Goal: Information Seeking & Learning: Find contact information

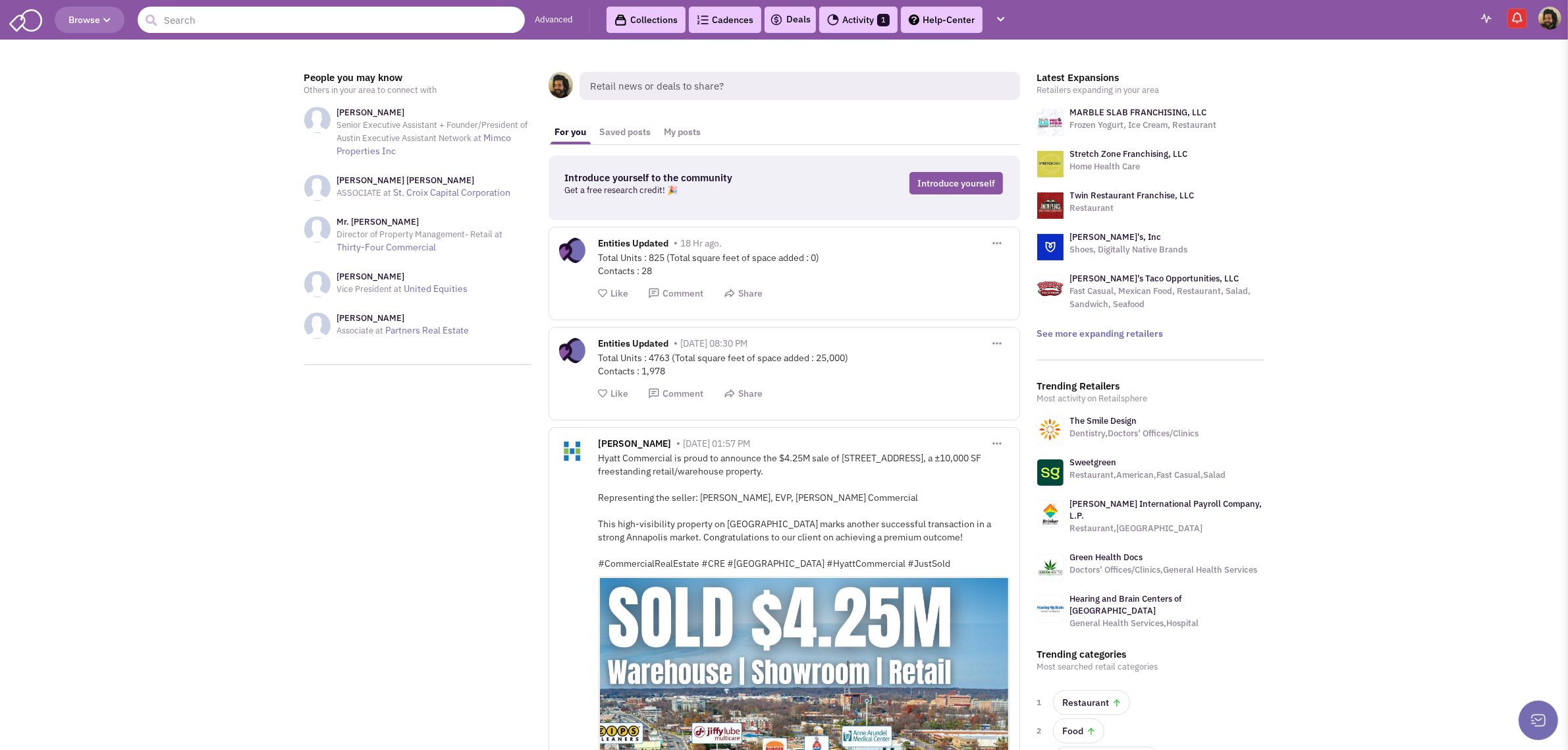
click at [403, 23] on input "text" at bounding box center [331, 20] width 387 height 26
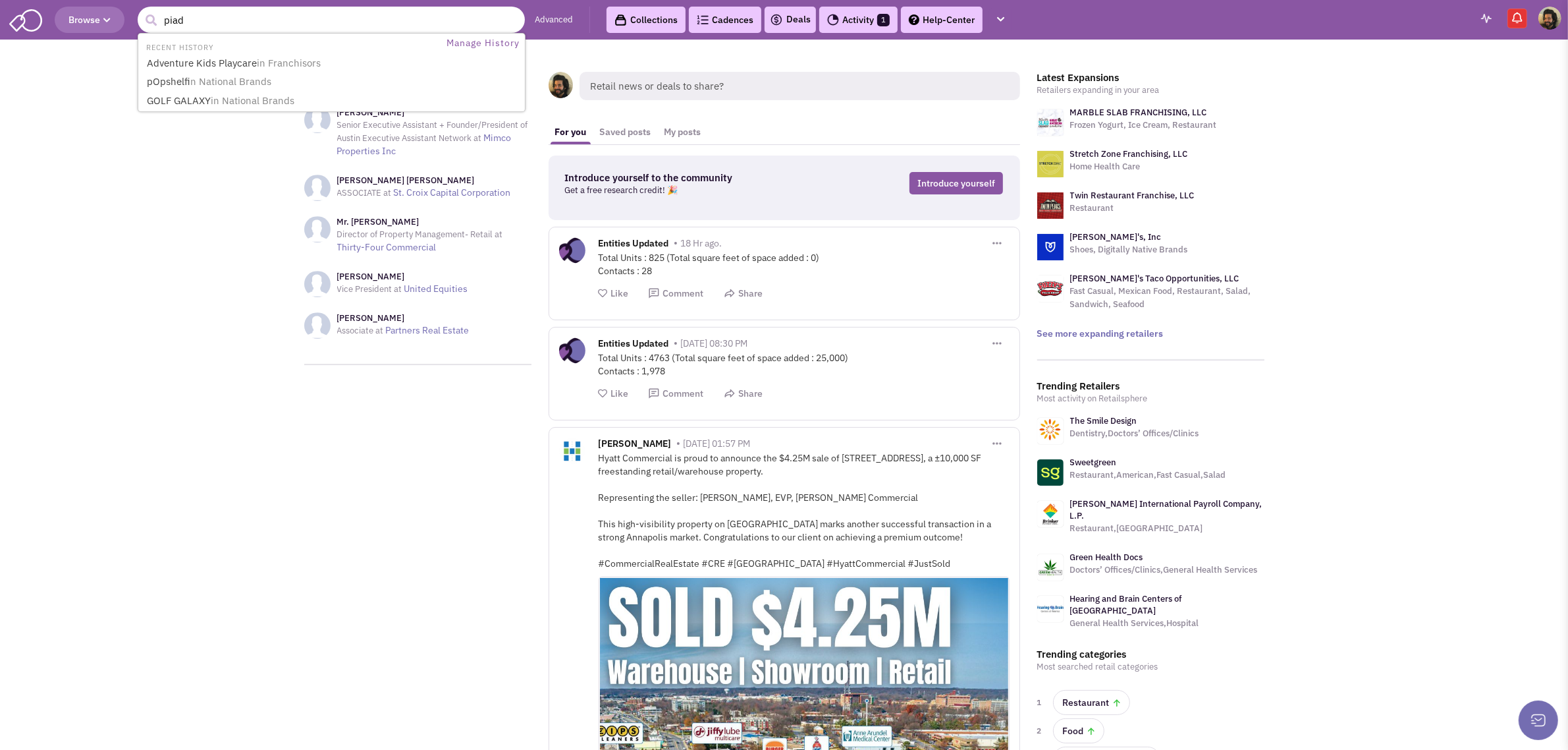
type input "piada"
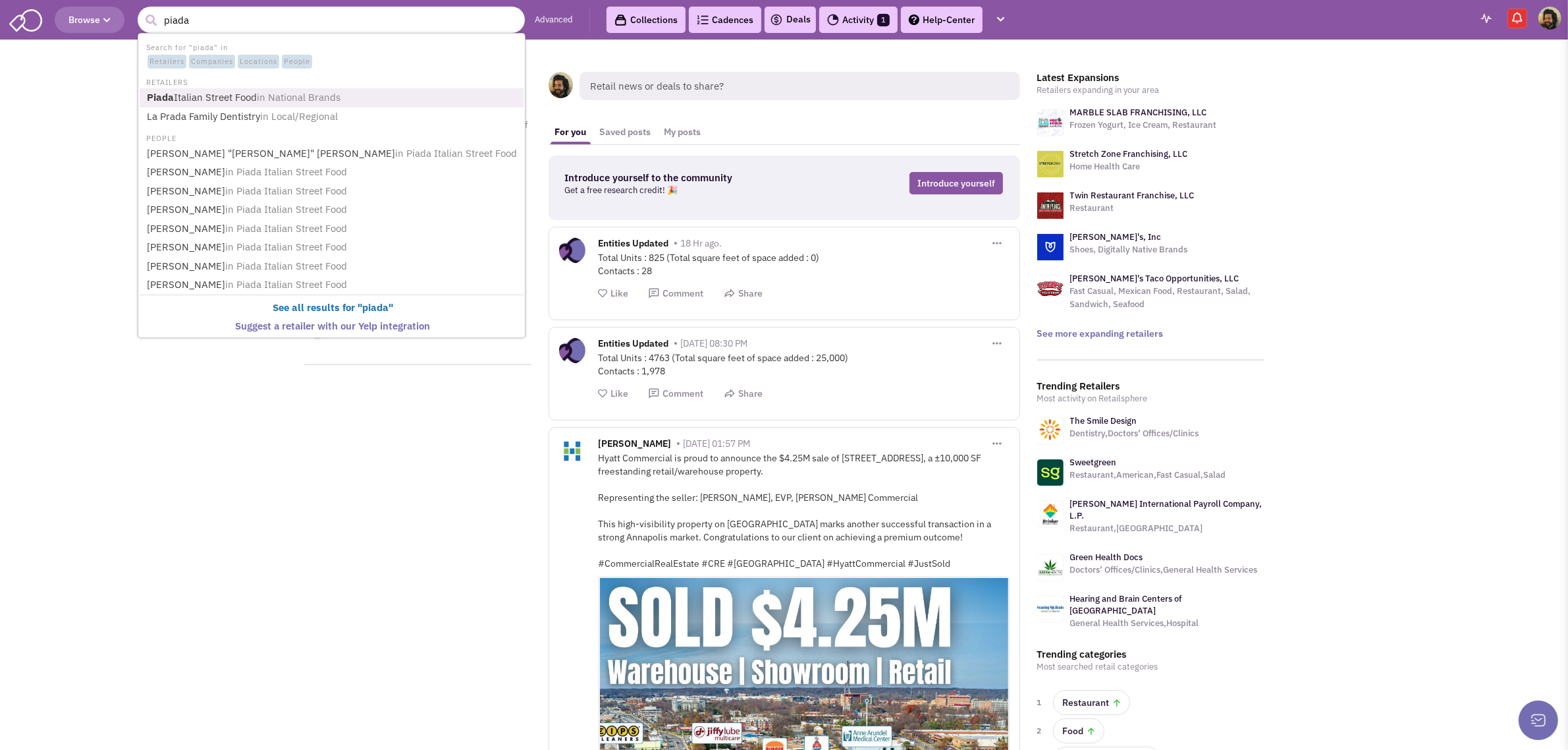
click at [215, 94] on link "Piada Italian Street Food in National Brands" at bounding box center [333, 98] width 380 height 18
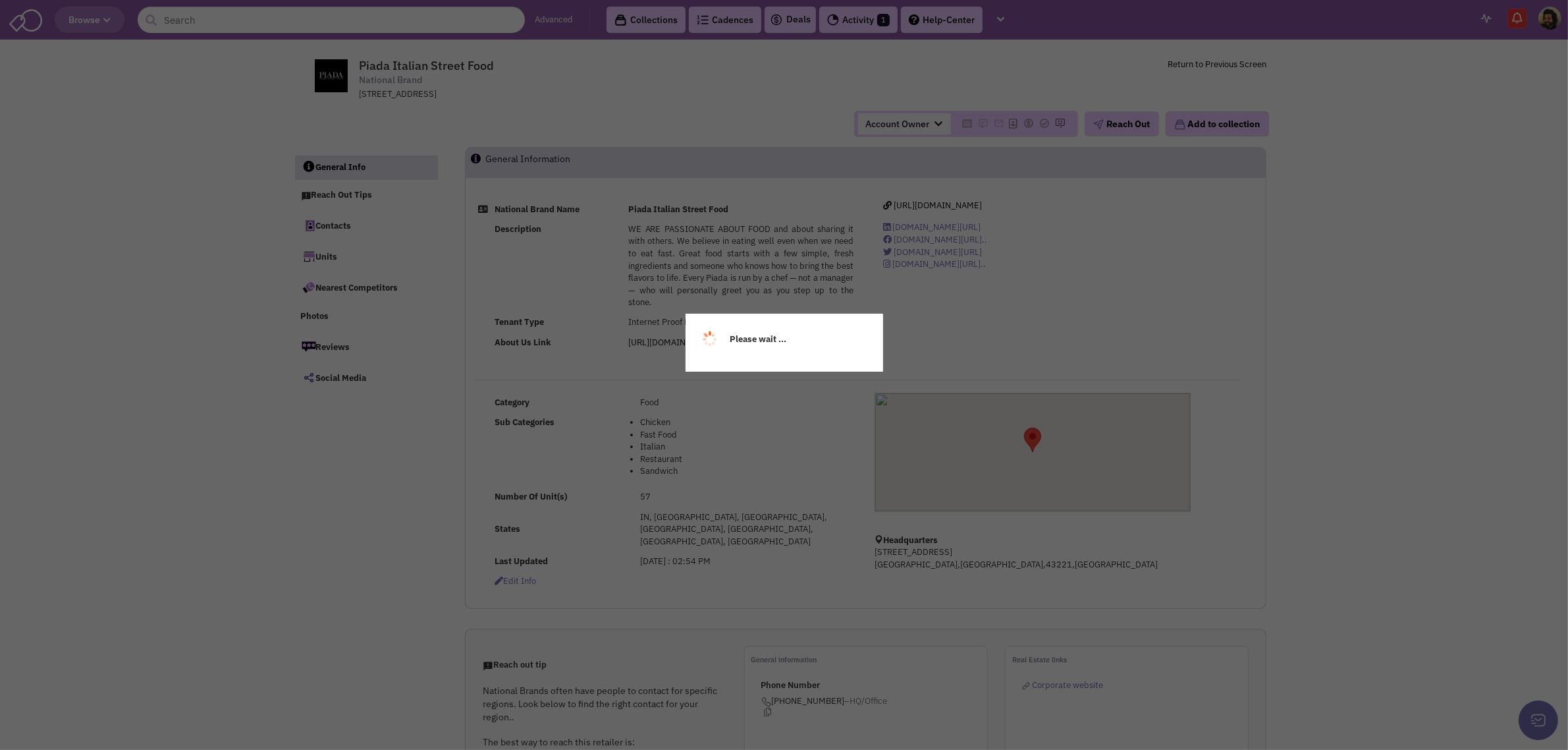
select select
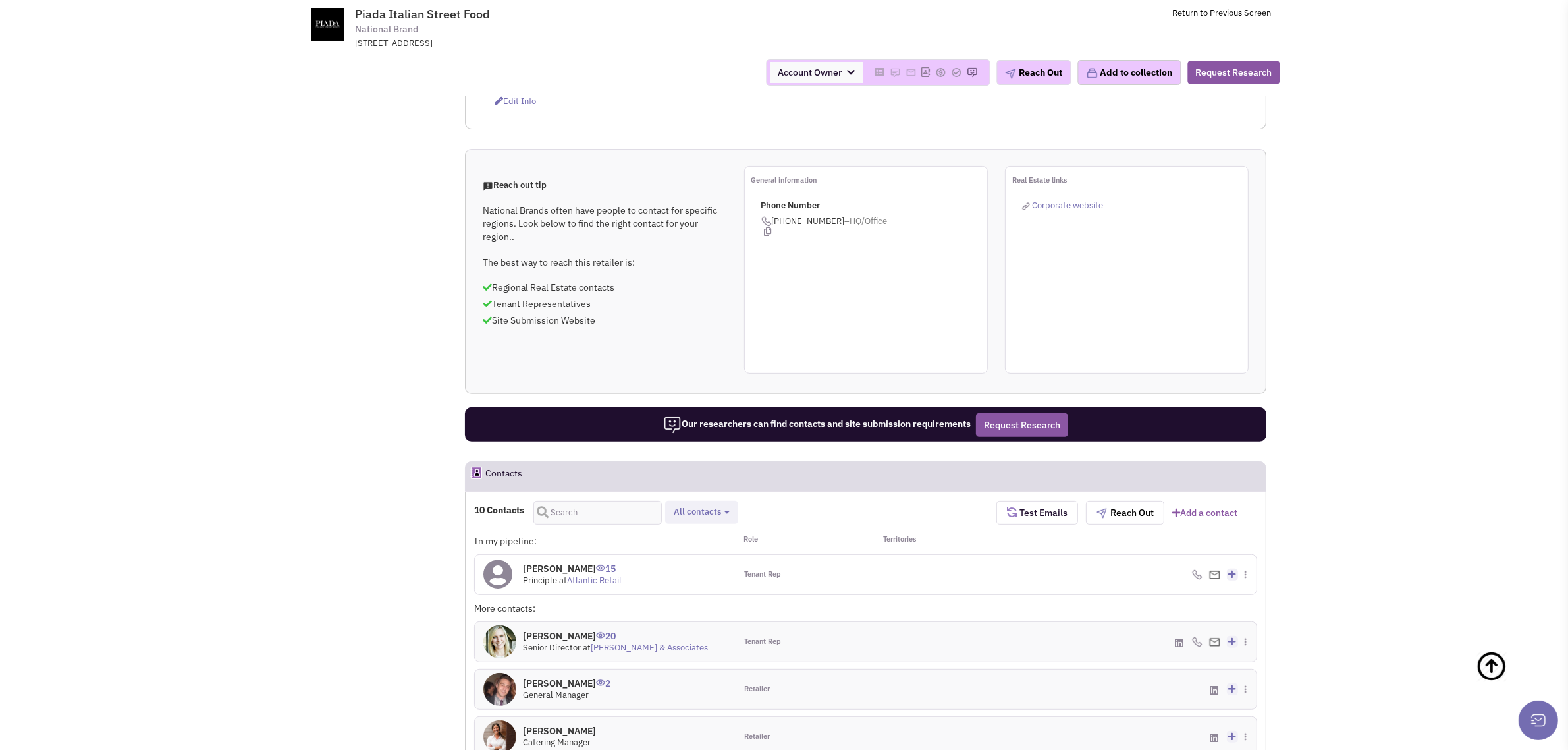
scroll to position [659, 0]
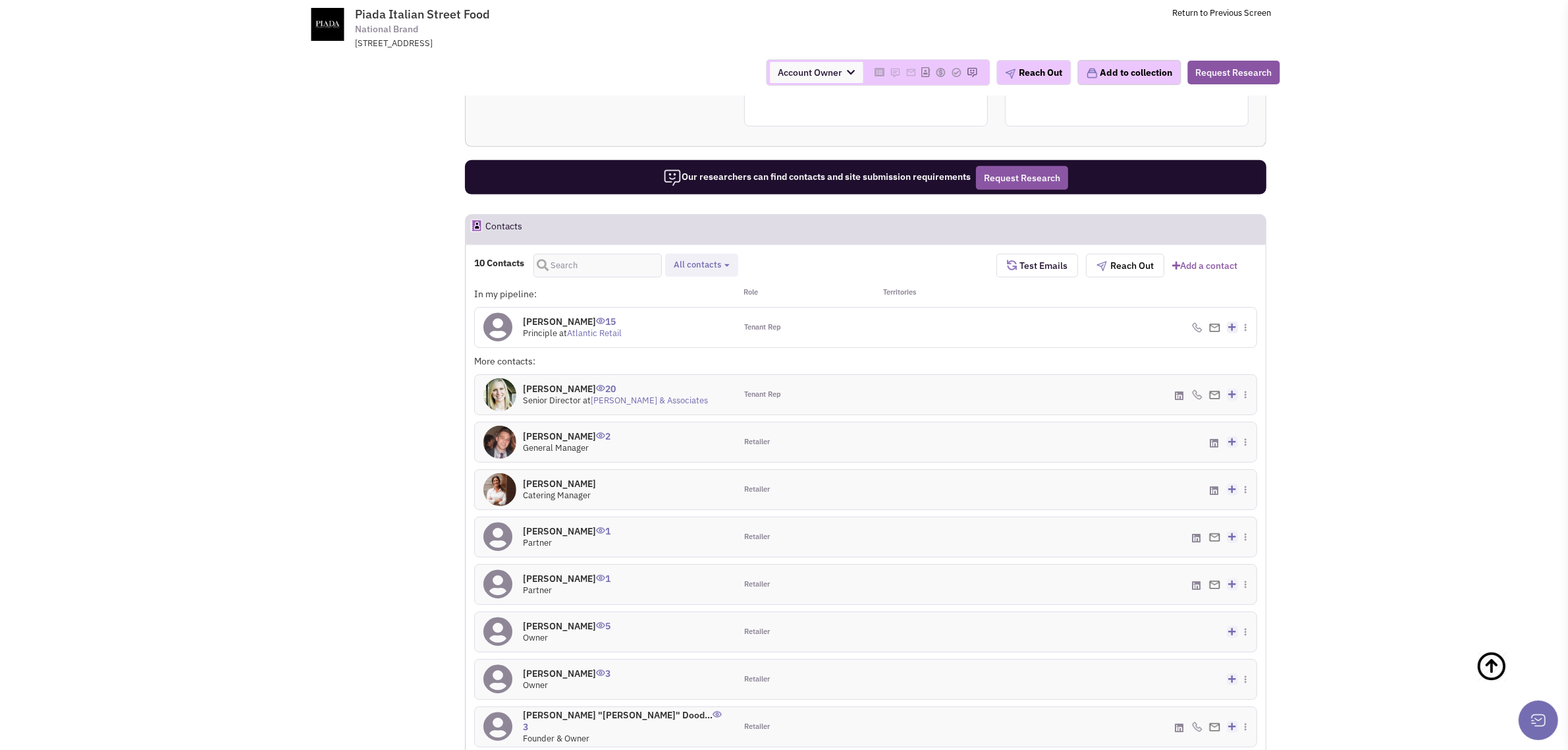
click at [712, 244] on div "10 Contacts Retailer contacts Tenant representatives Site selection decision ma…" at bounding box center [866, 592] width 802 height 696
click at [709, 259] on span "All contacts" at bounding box center [697, 264] width 47 height 11
click at [687, 333] on span at bounding box center [685, 337] width 9 height 9
click at [684, 335] on input "Site selection decision makers" at bounding box center [684, 335] width 0 height 0
select select "4"
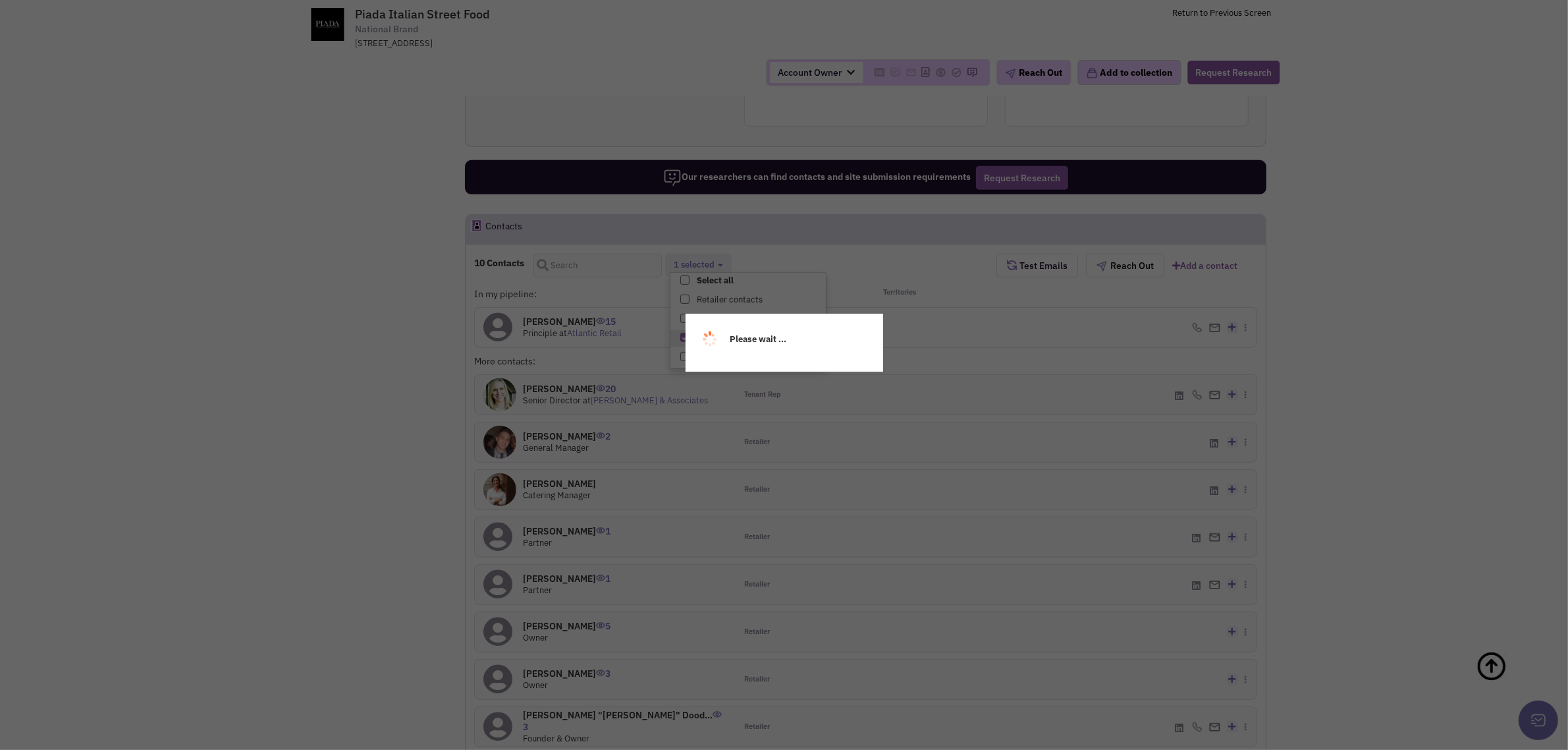
scroll to position [24, 0]
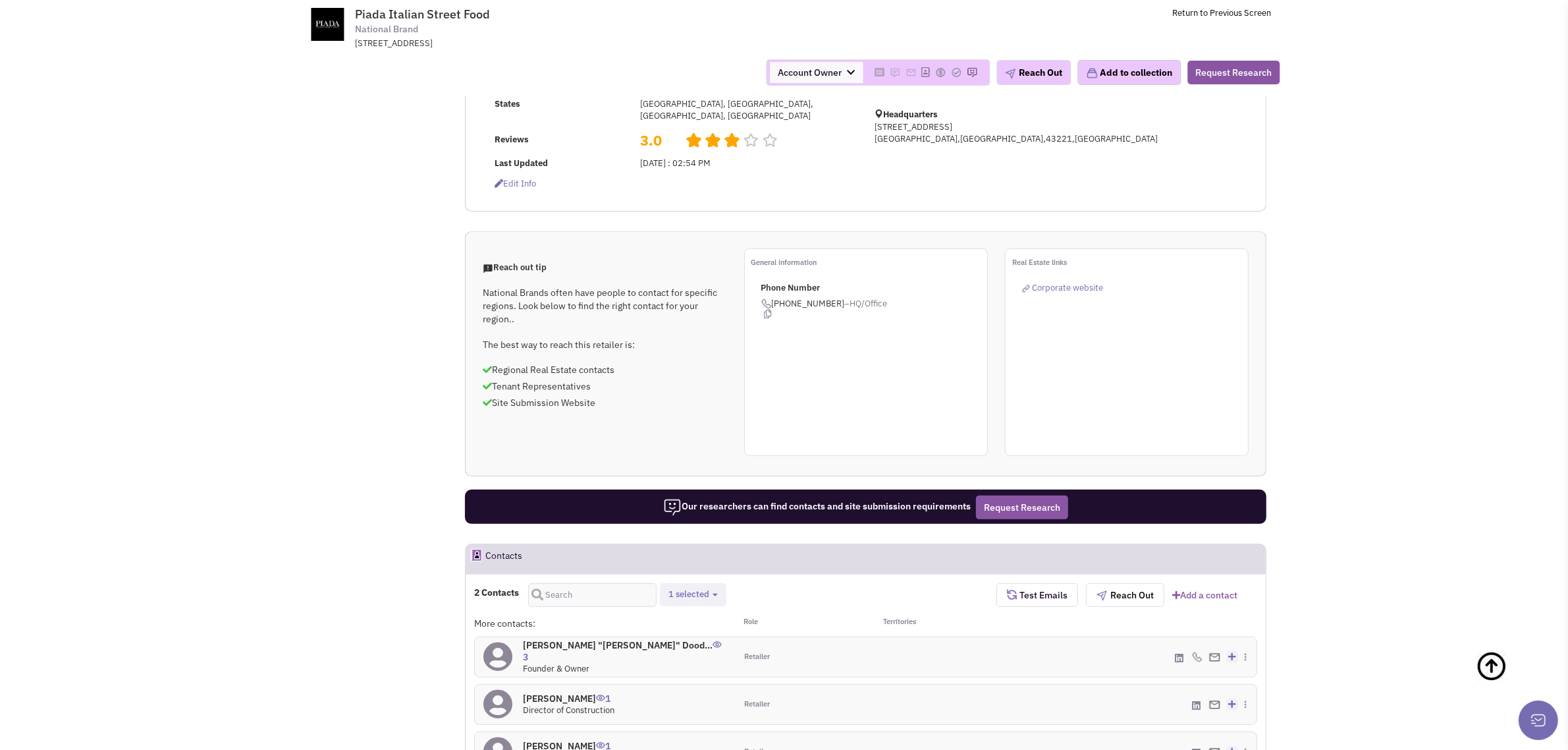
scroll to position [494, 0]
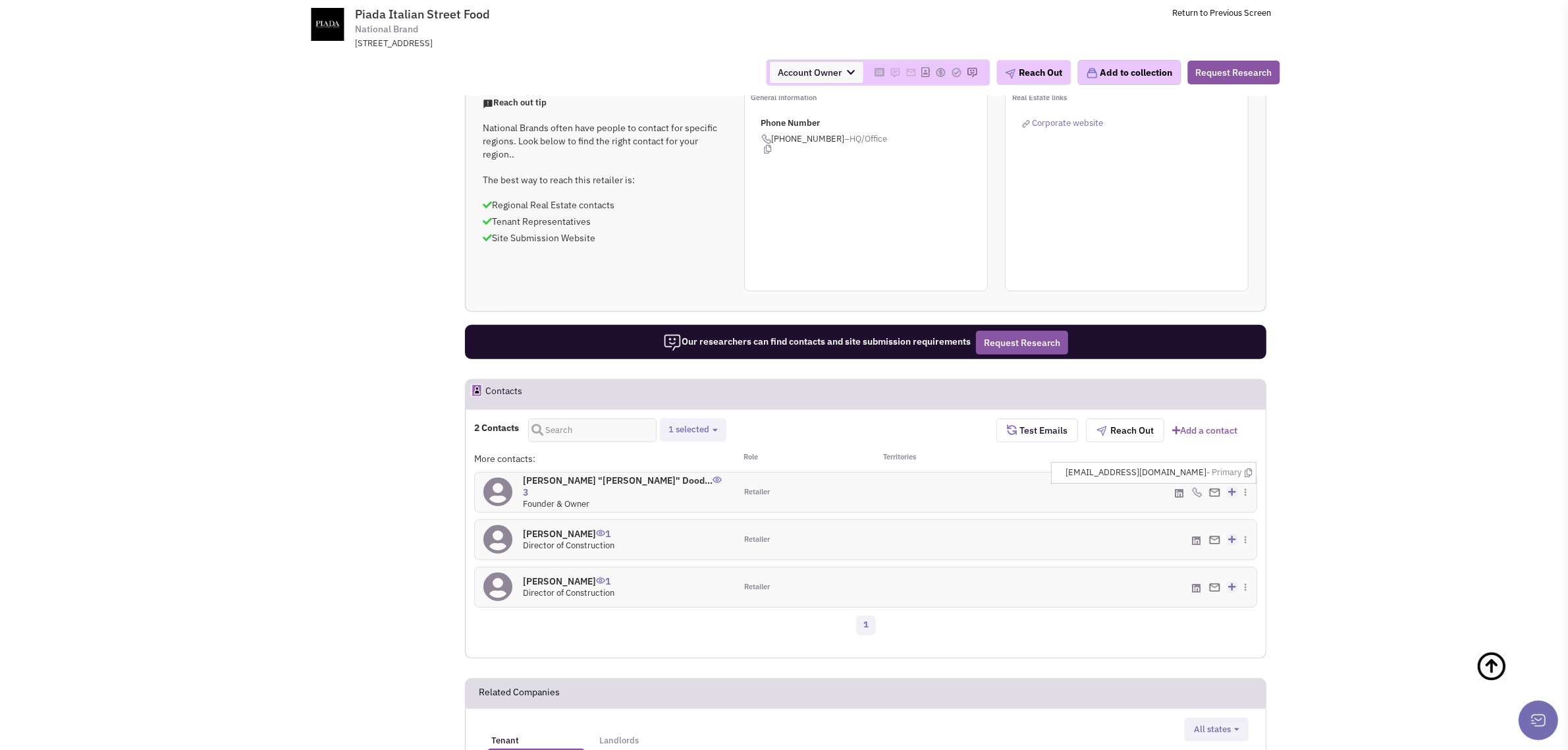
drag, startPoint x: 1213, startPoint y: 465, endPoint x: 1204, endPoint y: 469, distance: 9.8
click at [1213, 488] on img at bounding box center [1215, 492] width 11 height 9
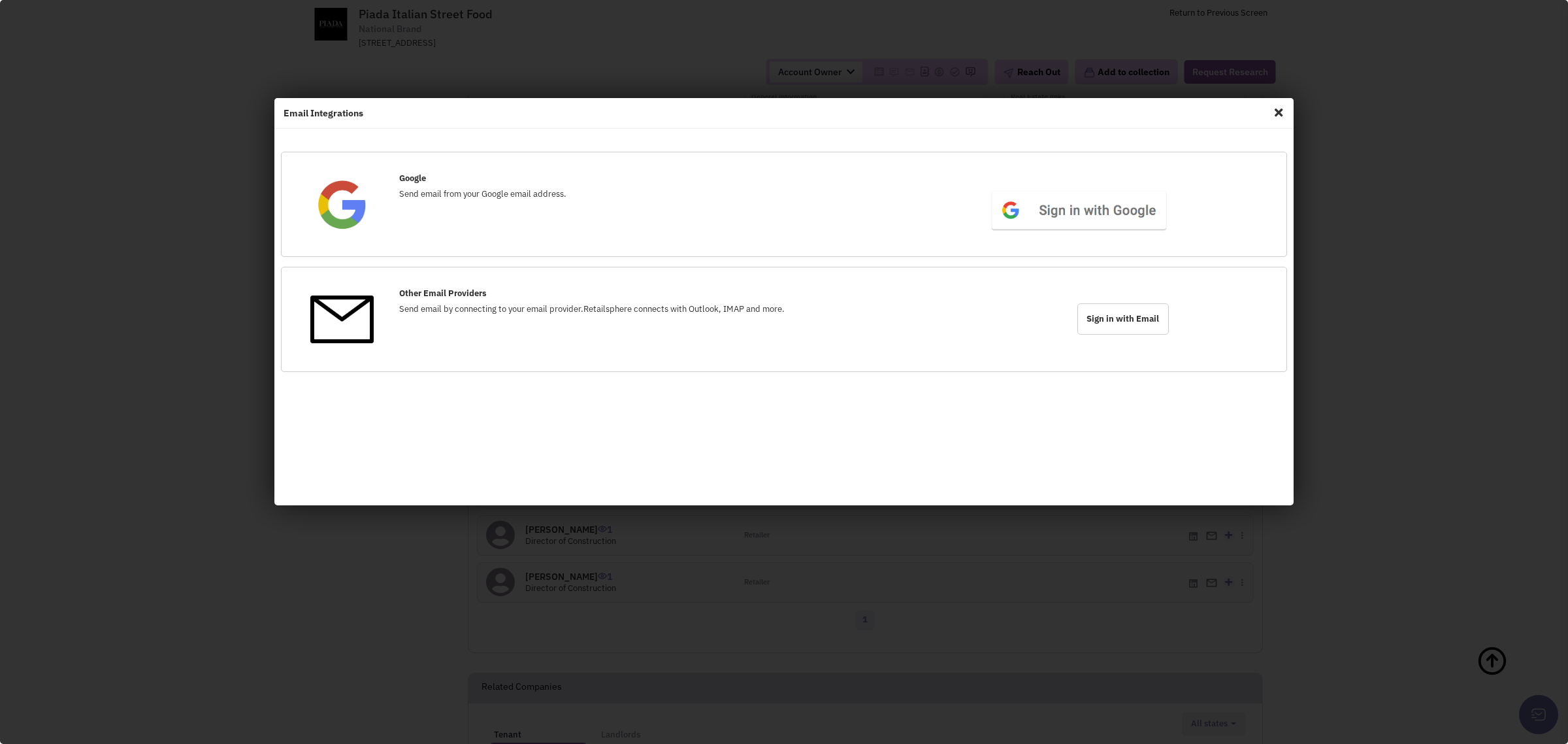
click at [1276, 103] on span "Close" at bounding box center [1278, 112] width 17 height 21
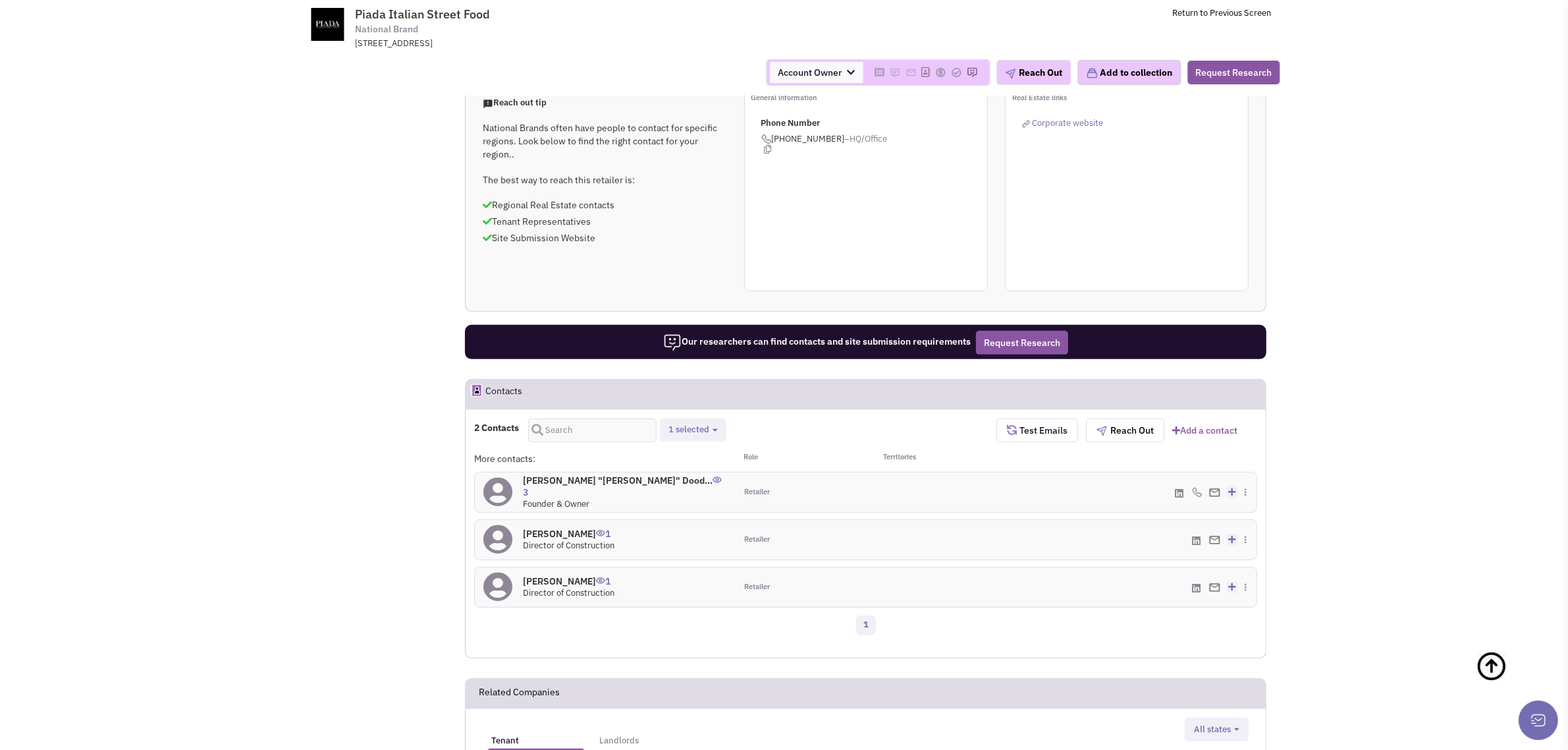
click at [574, 474] on h4 "John "Chris" Dood... 3" at bounding box center [625, 486] width 204 height 24
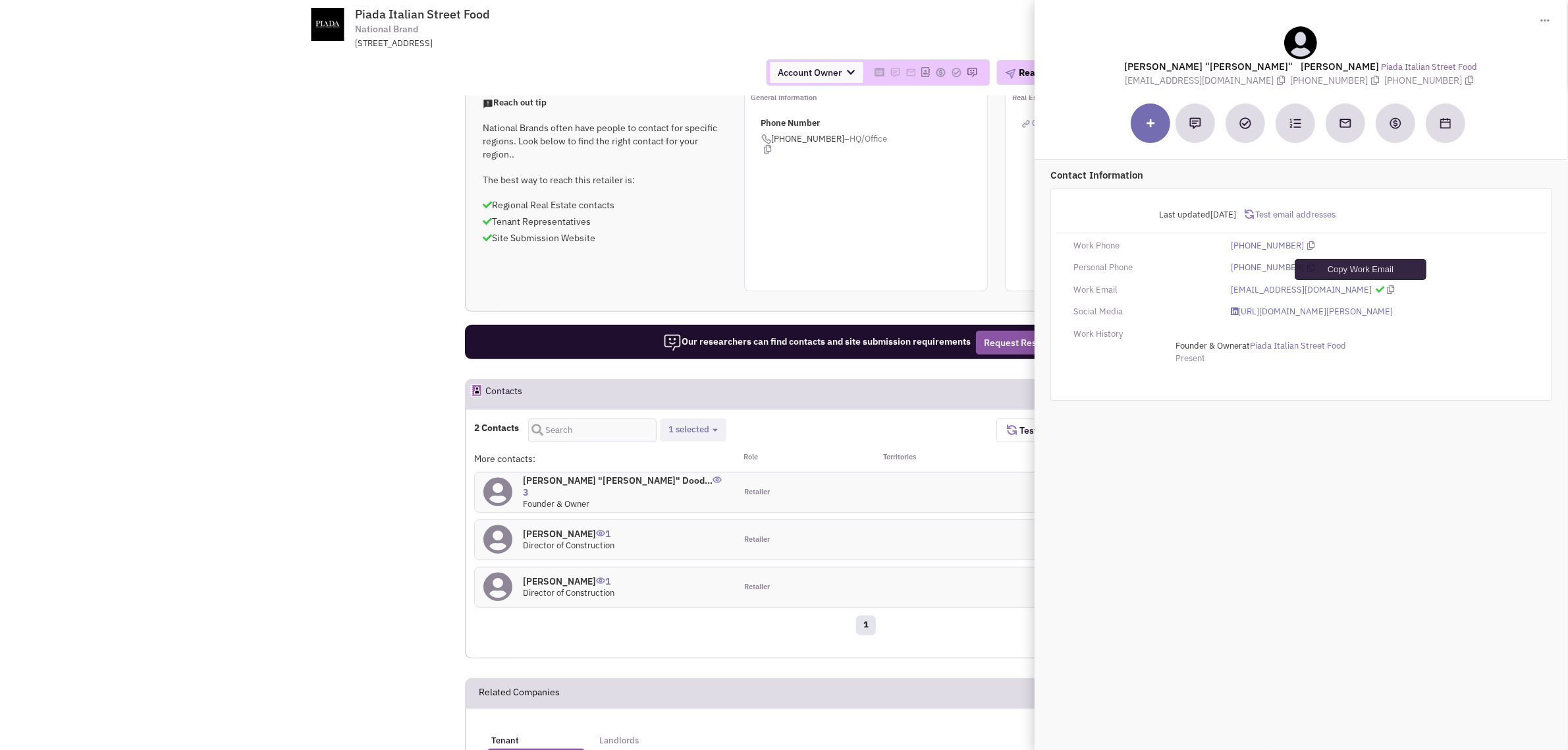
click at [1387, 290] on icon at bounding box center [1391, 289] width 7 height 9
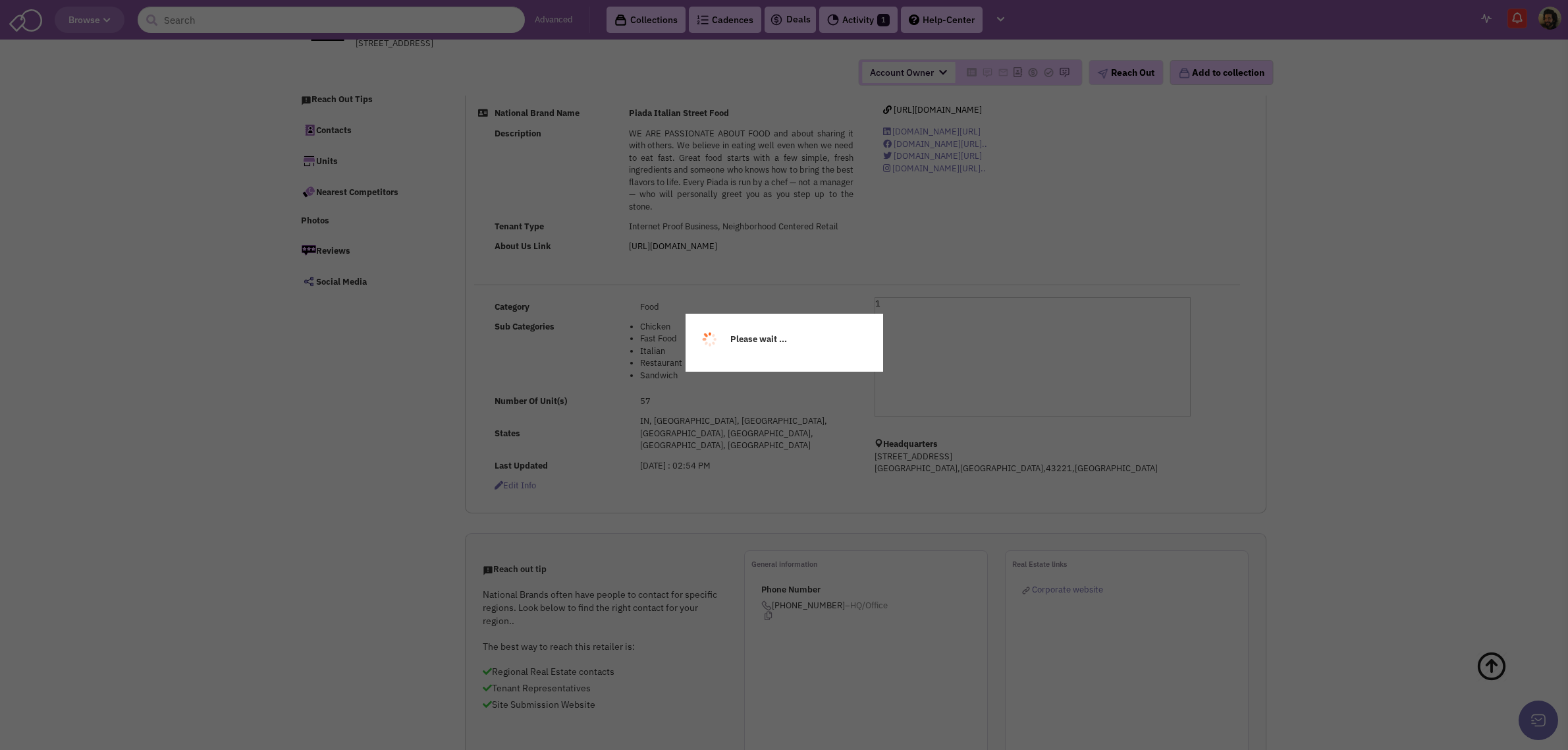
scroll to position [287, 0]
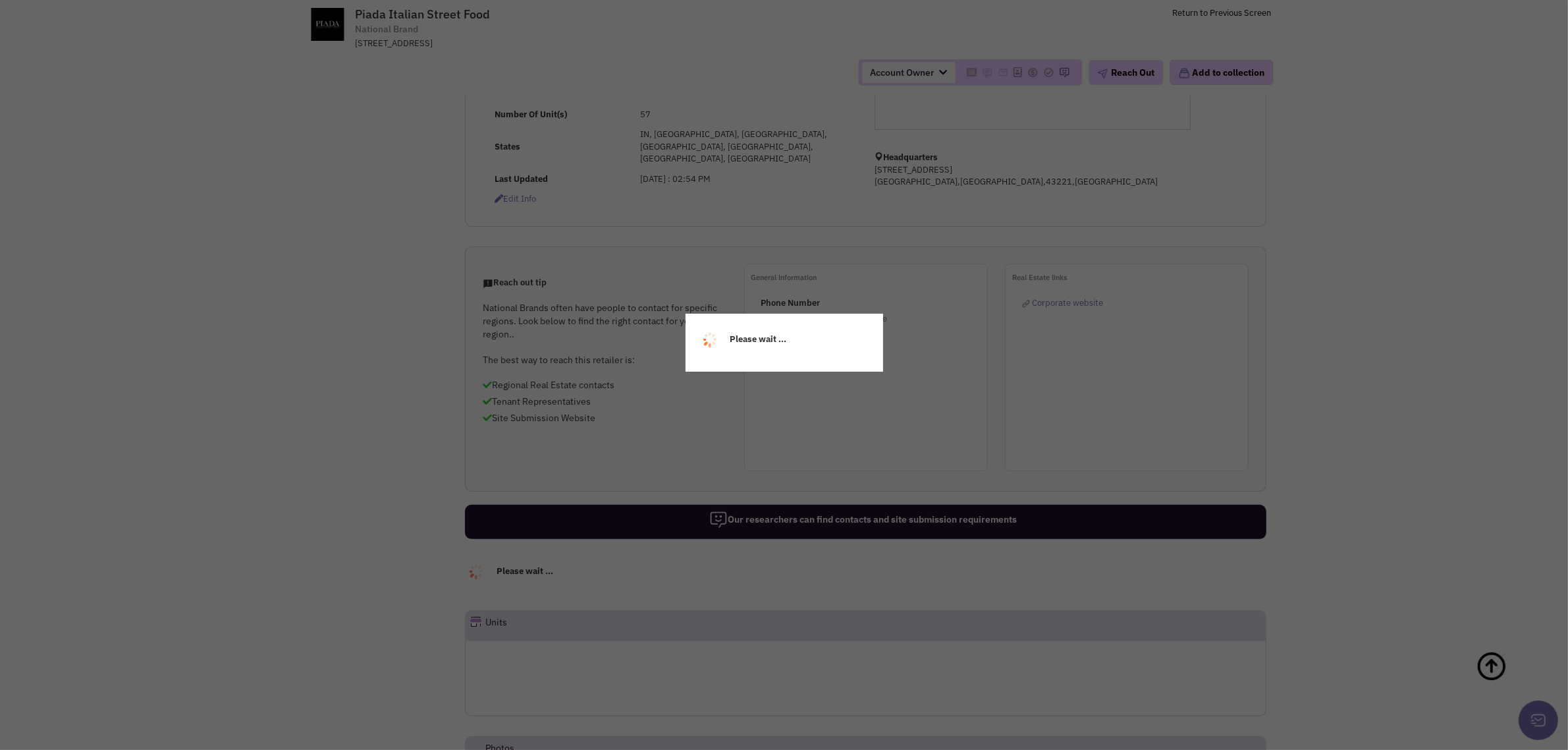
select select
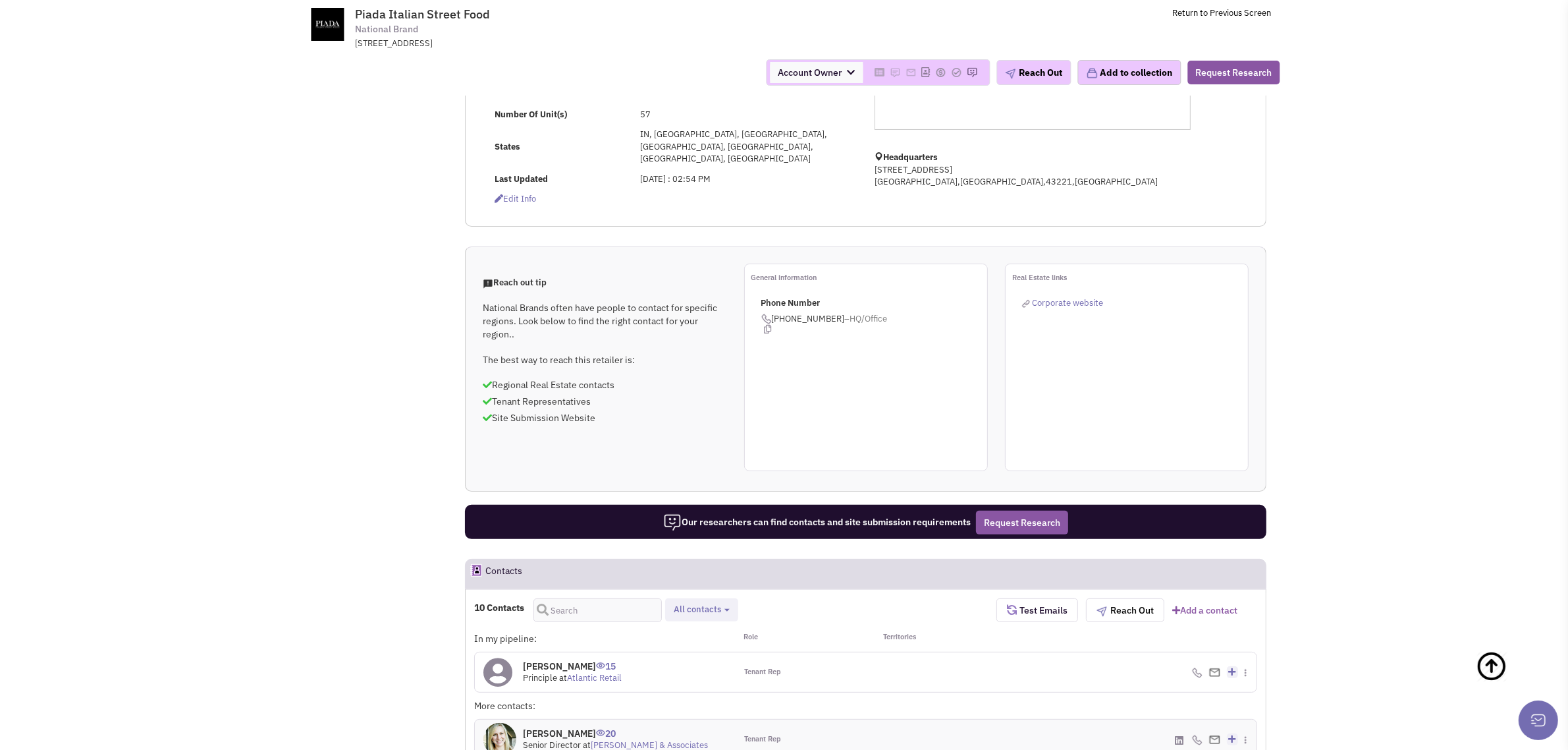
select select
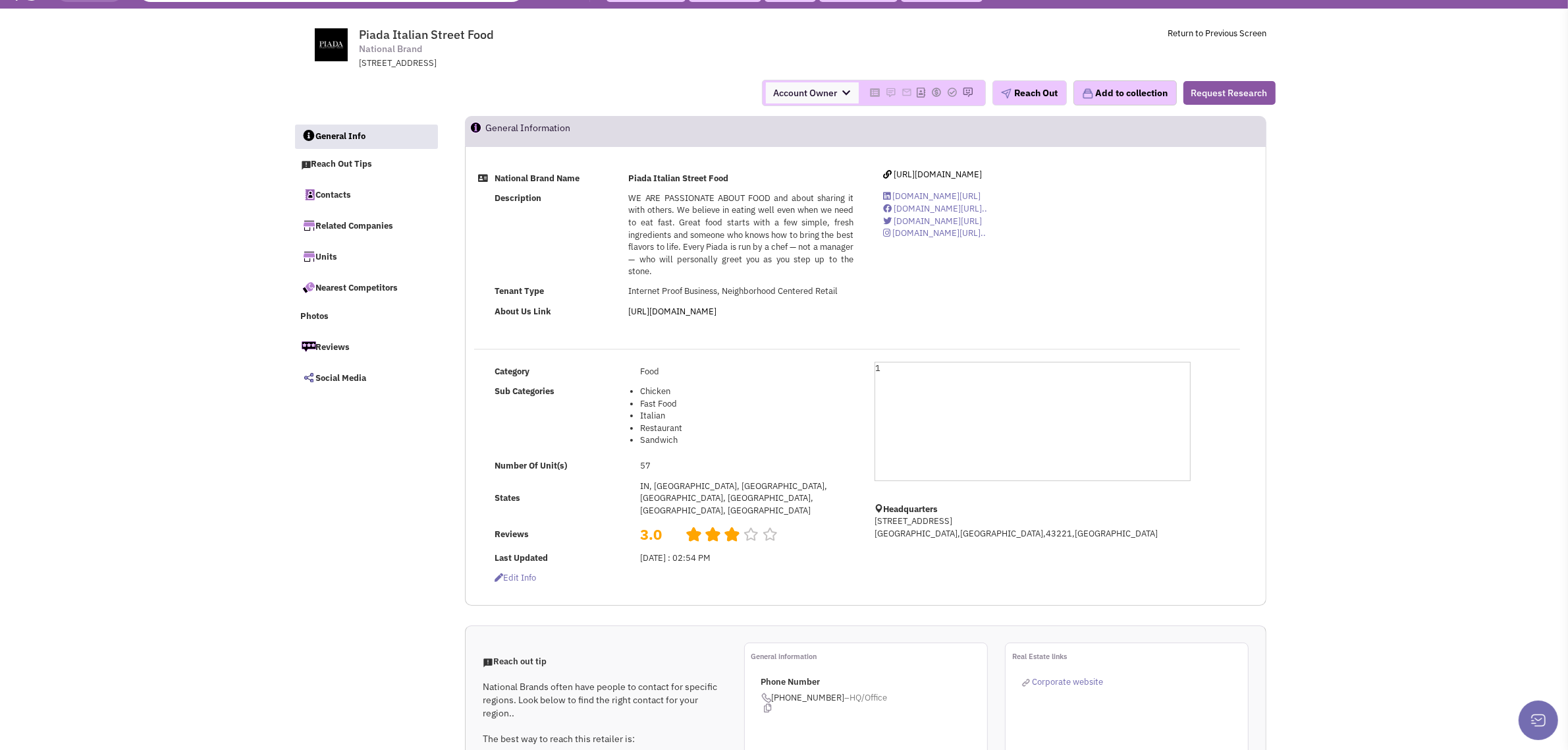
scroll to position [0, 0]
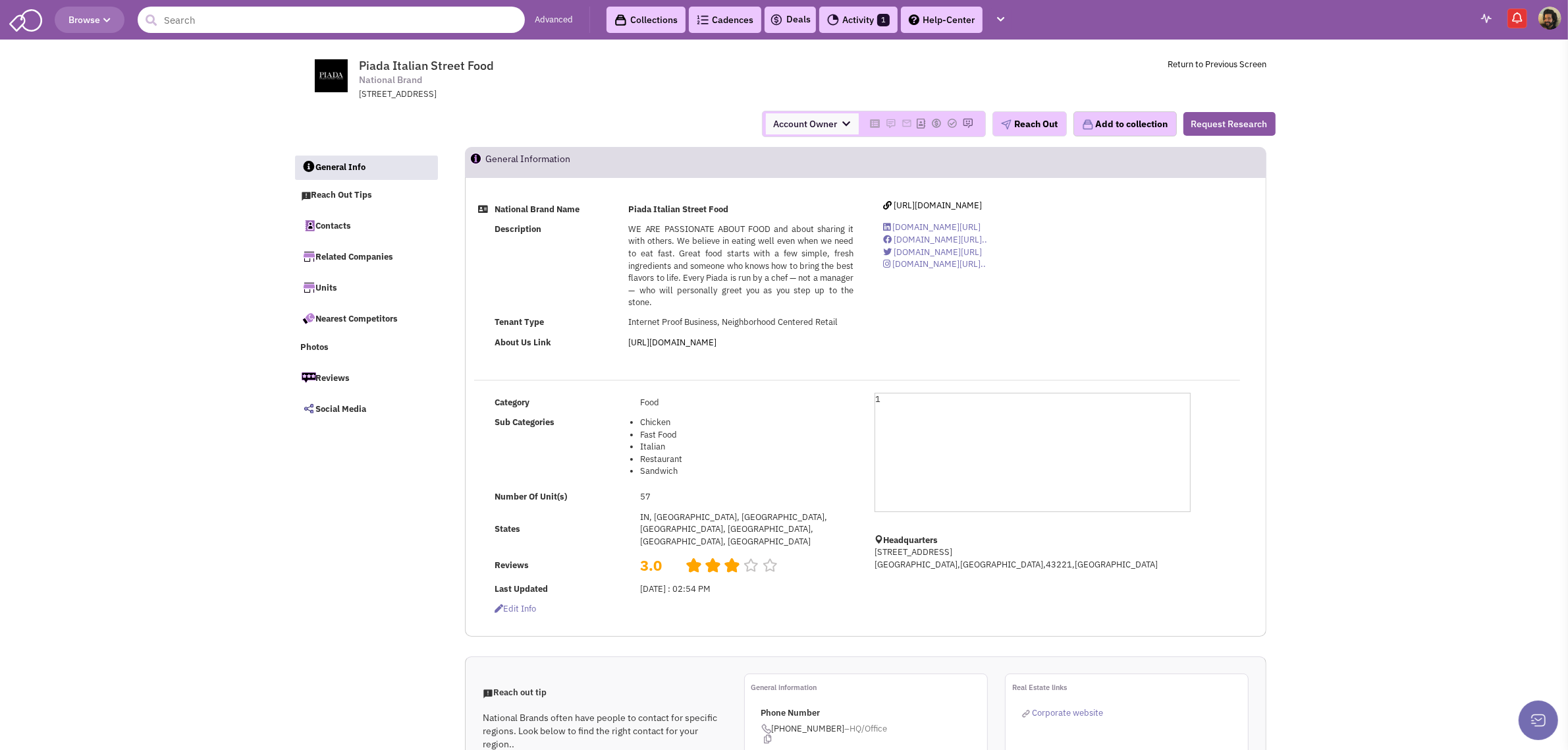
click at [298, 14] on input "text" at bounding box center [331, 20] width 387 height 26
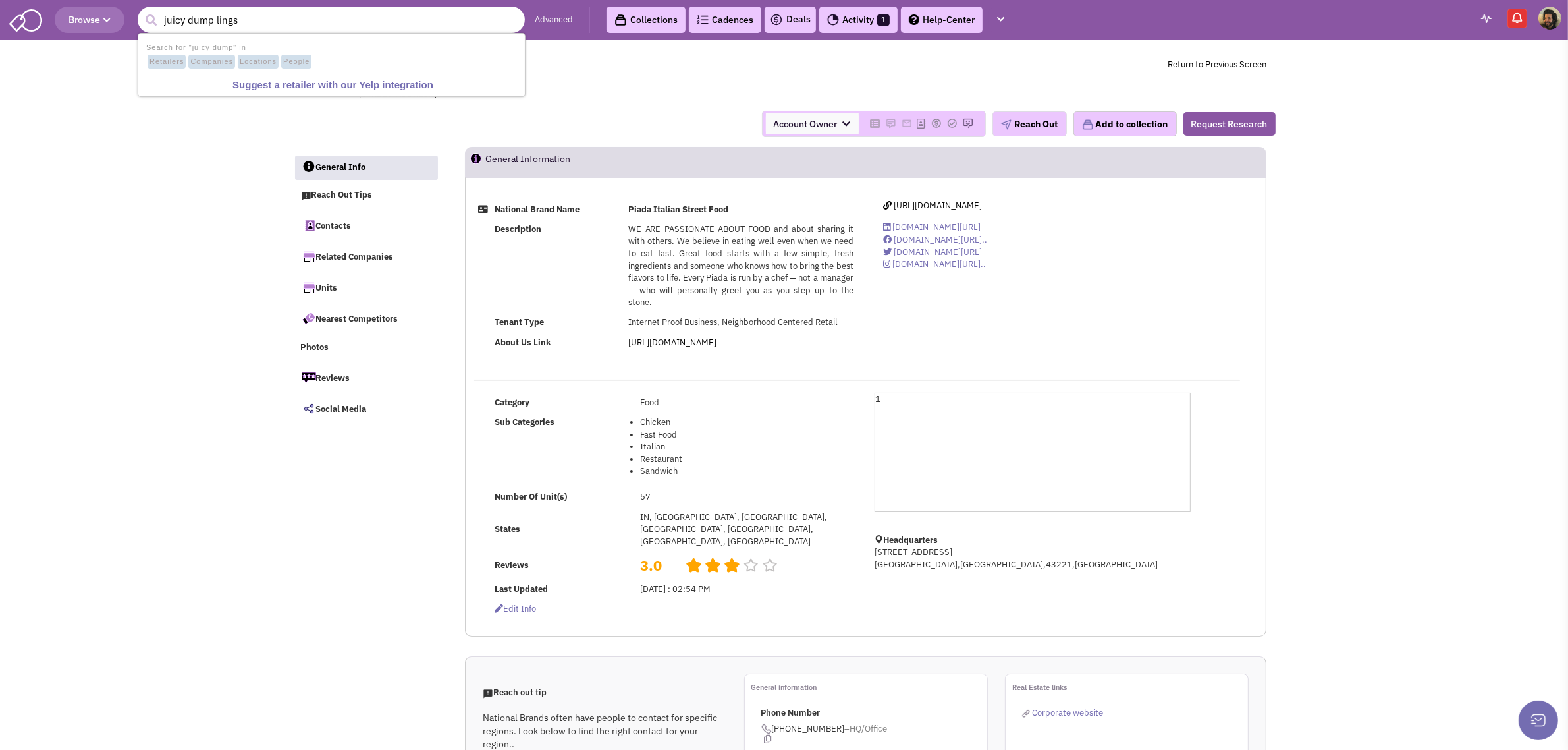
type input "juicy dump lings"
click at [142, 11] on button "submit" at bounding box center [151, 20] width 20 height 20
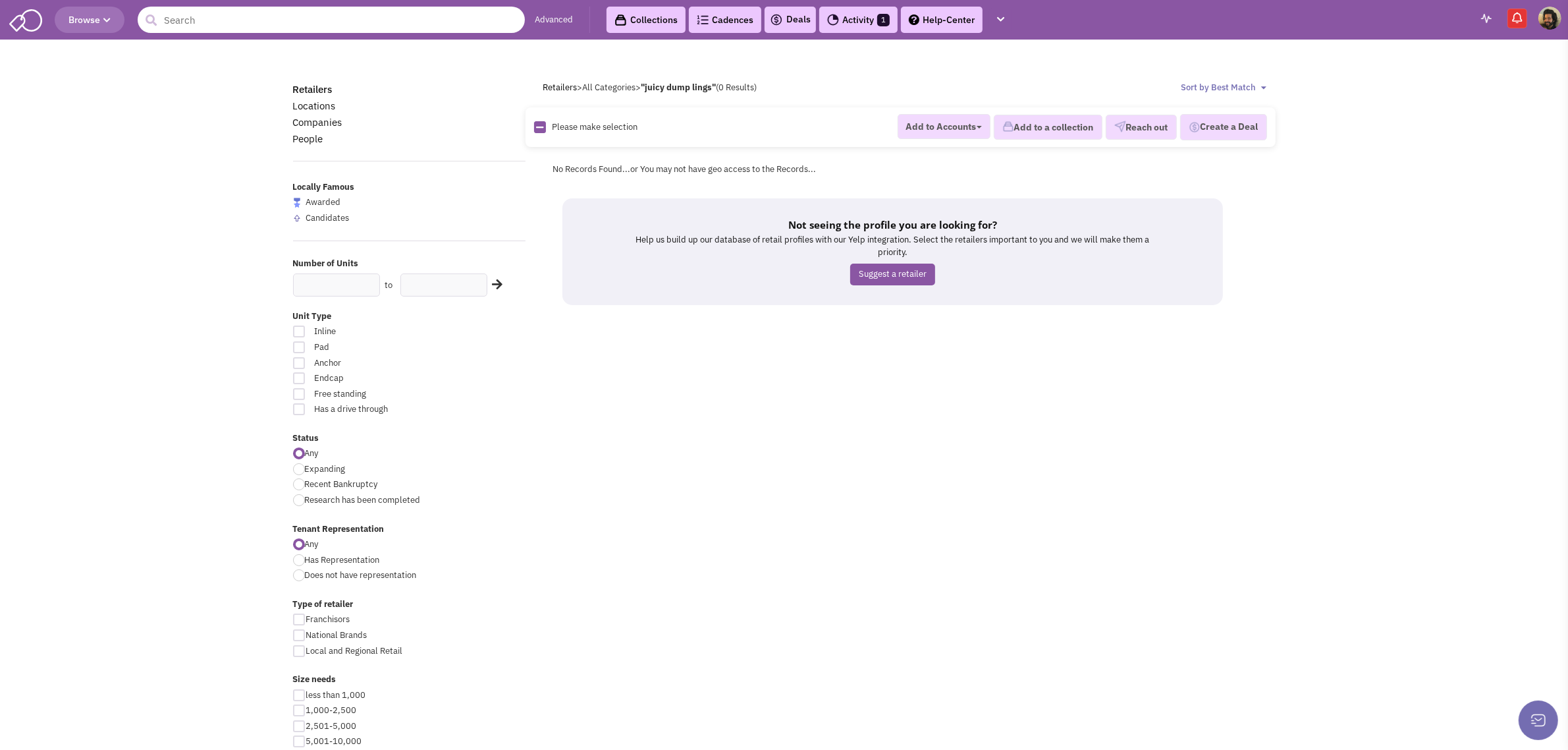
click at [347, 18] on input "text" at bounding box center [331, 20] width 387 height 26
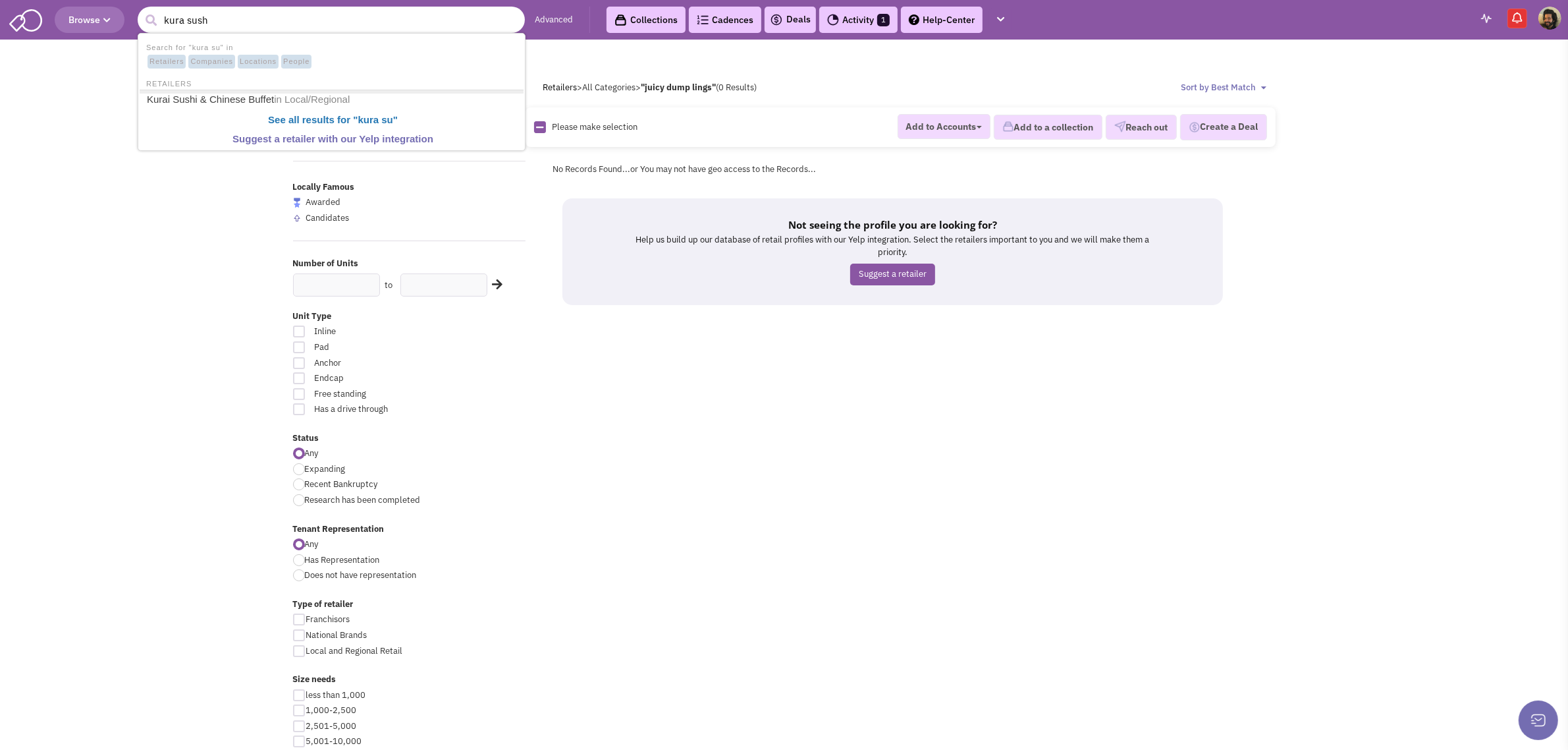
type input "kura sushi"
click at [255, 98] on link "Kurai Sushi & Chinese Buffet in Local/Regional" at bounding box center [333, 100] width 380 height 20
